Goal: Check status

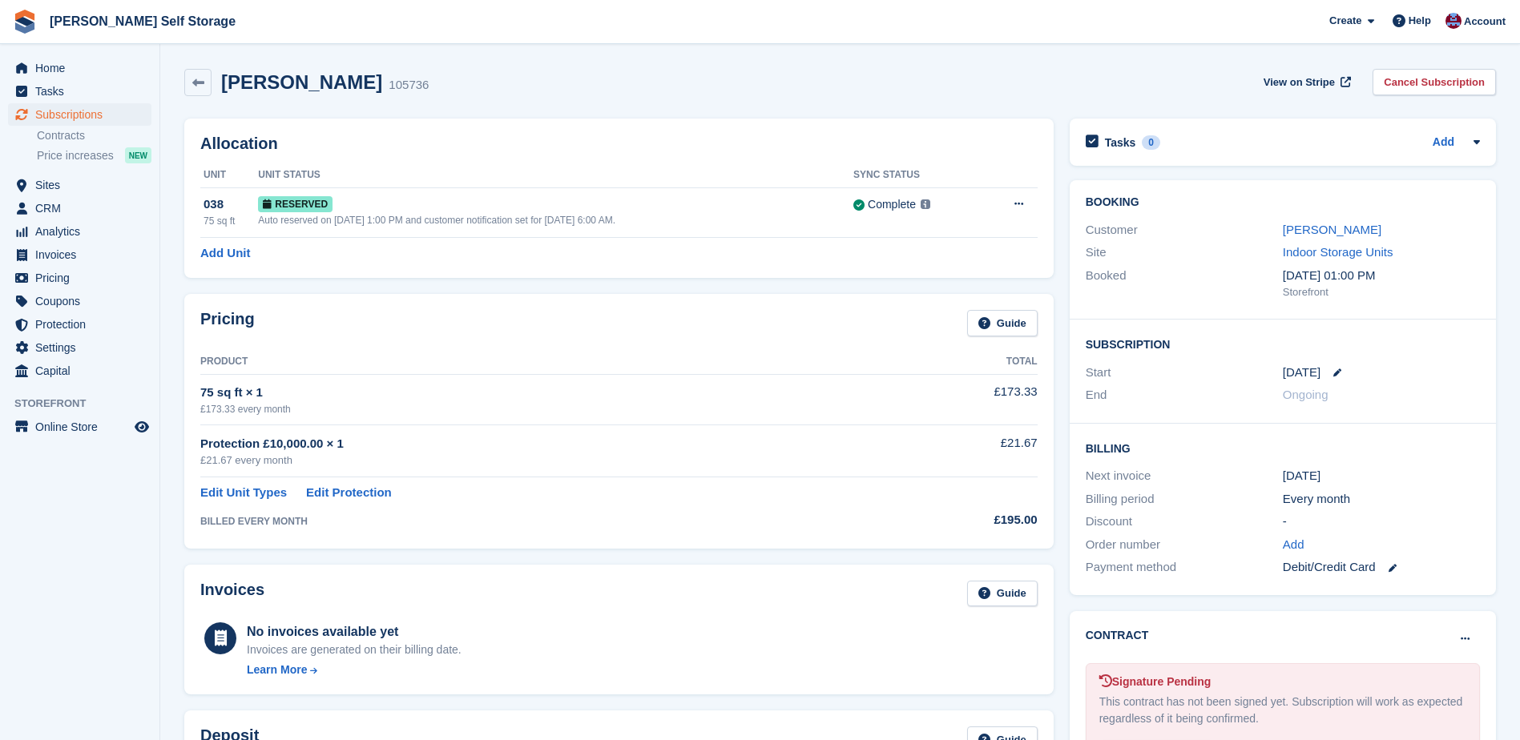
click at [1062, 62] on div "[PERSON_NAME] 105736 View on Stripe Cancel Subscription" at bounding box center [840, 86] width 1328 height 50
